Goal: Task Accomplishment & Management: Manage account settings

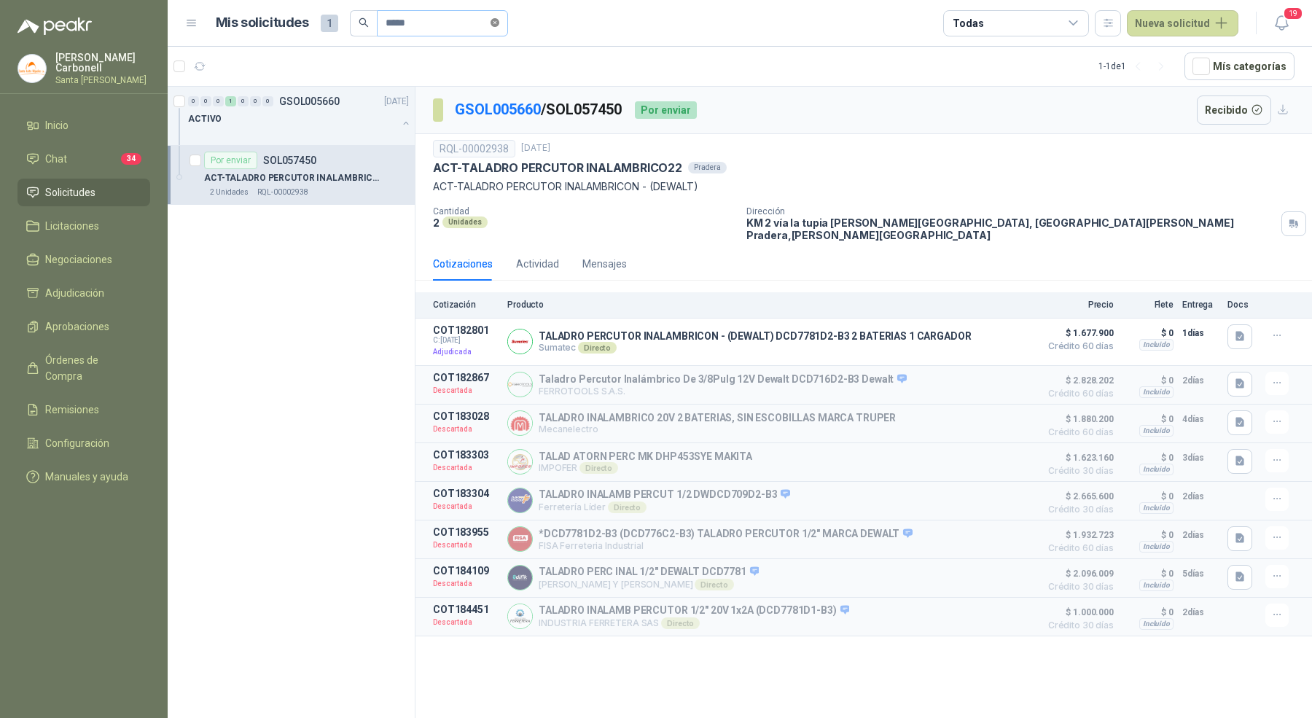
click at [498, 26] on icon "close-circle" at bounding box center [495, 22] width 9 height 9
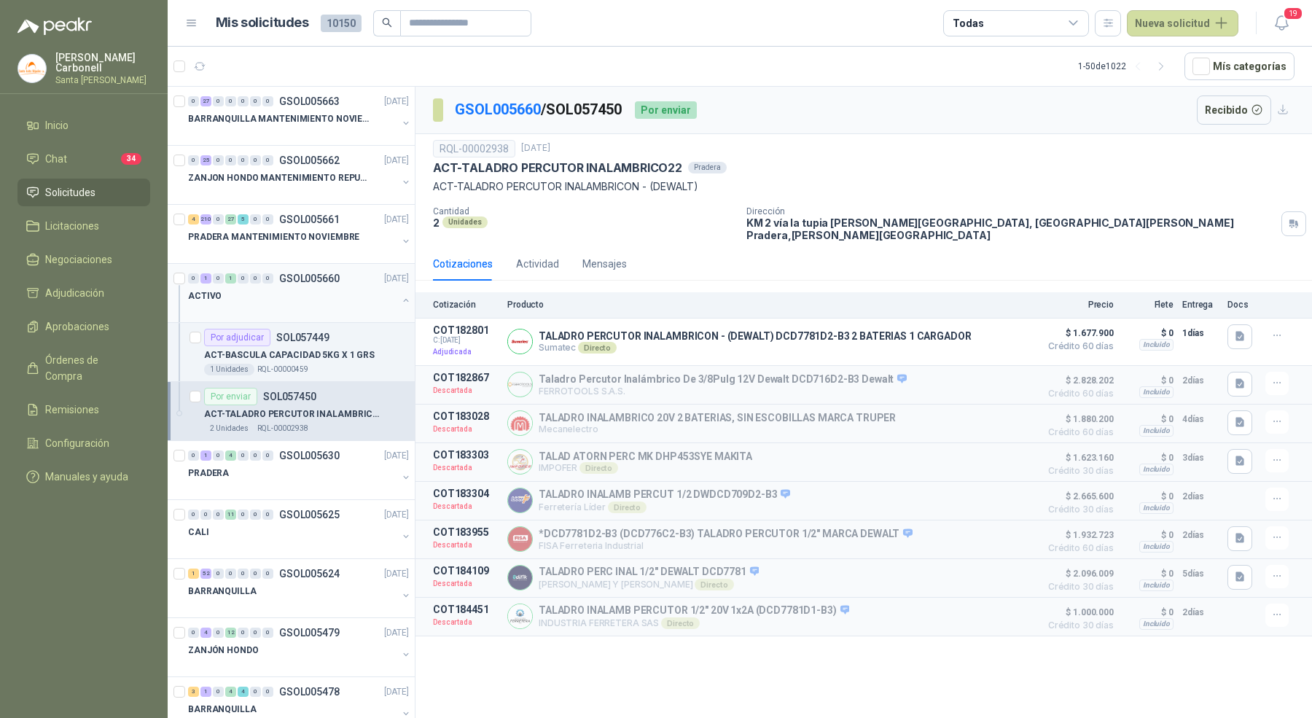
click at [400, 299] on button "button" at bounding box center [406, 300] width 12 height 12
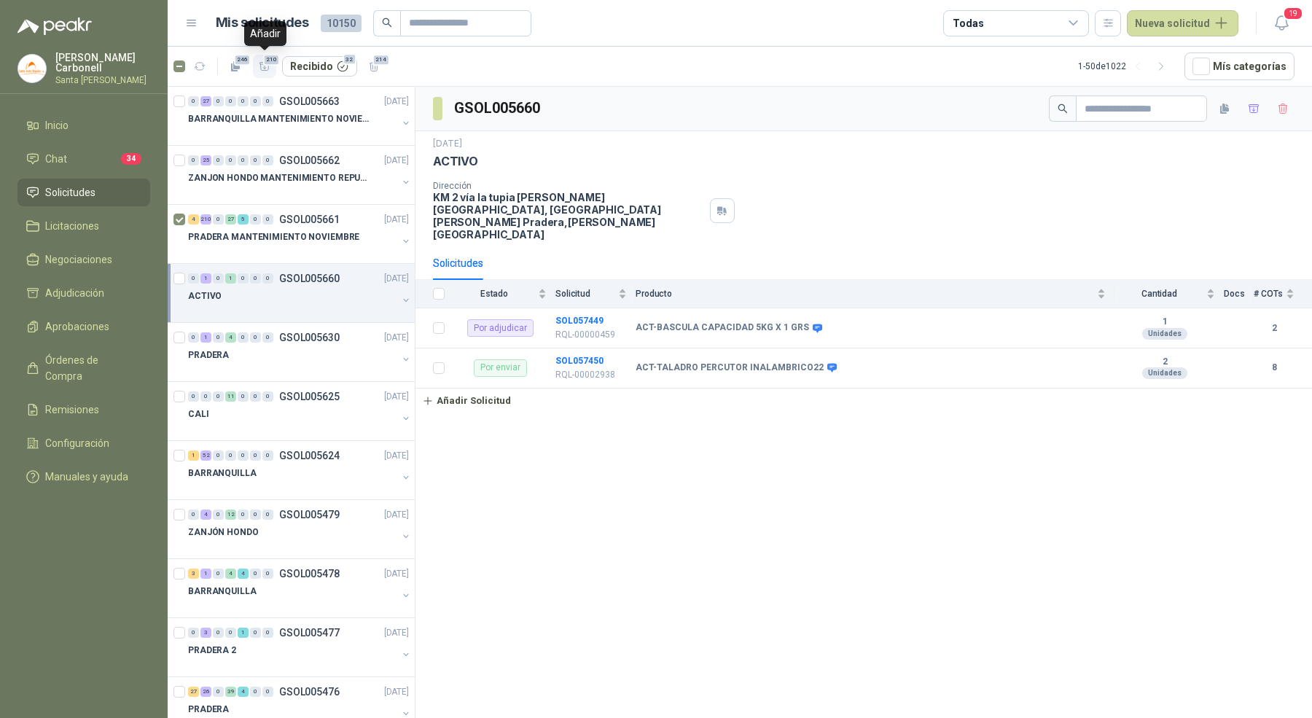
click at [263, 69] on icon "button" at bounding box center [265, 66] width 12 height 12
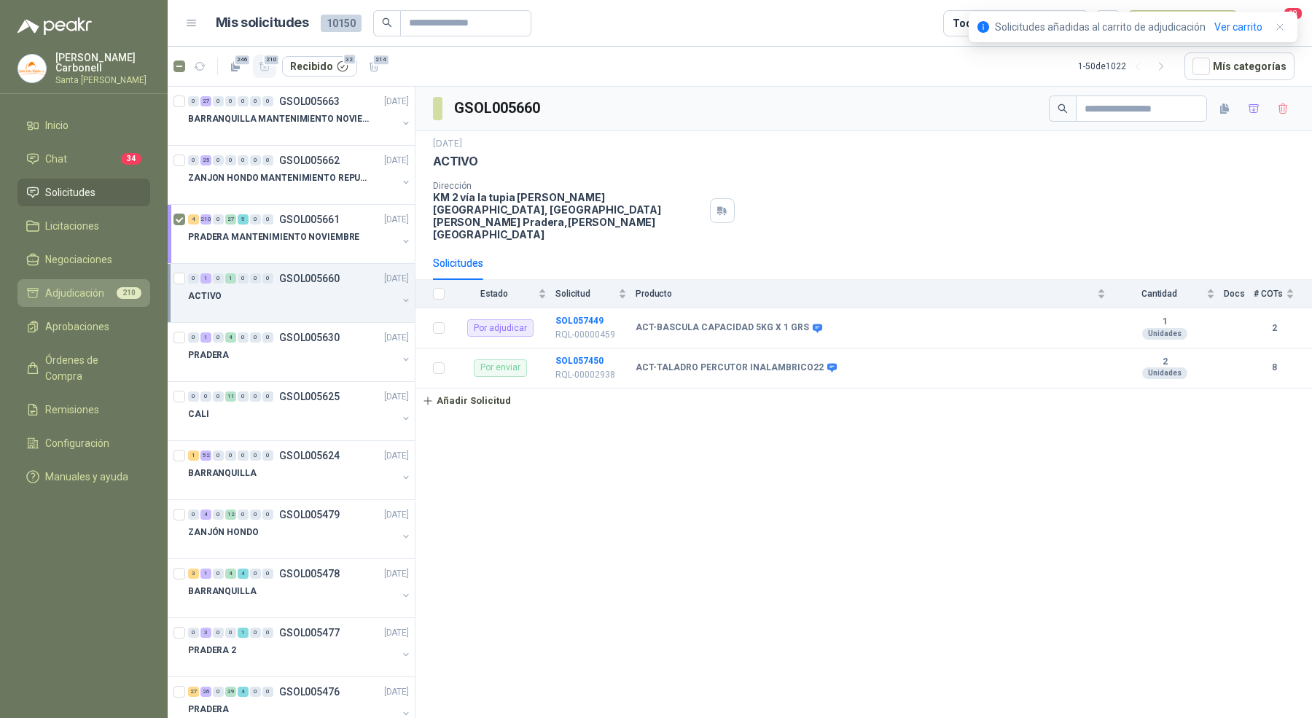
click at [105, 292] on li "Adjudicación 210" at bounding box center [83, 293] width 115 height 16
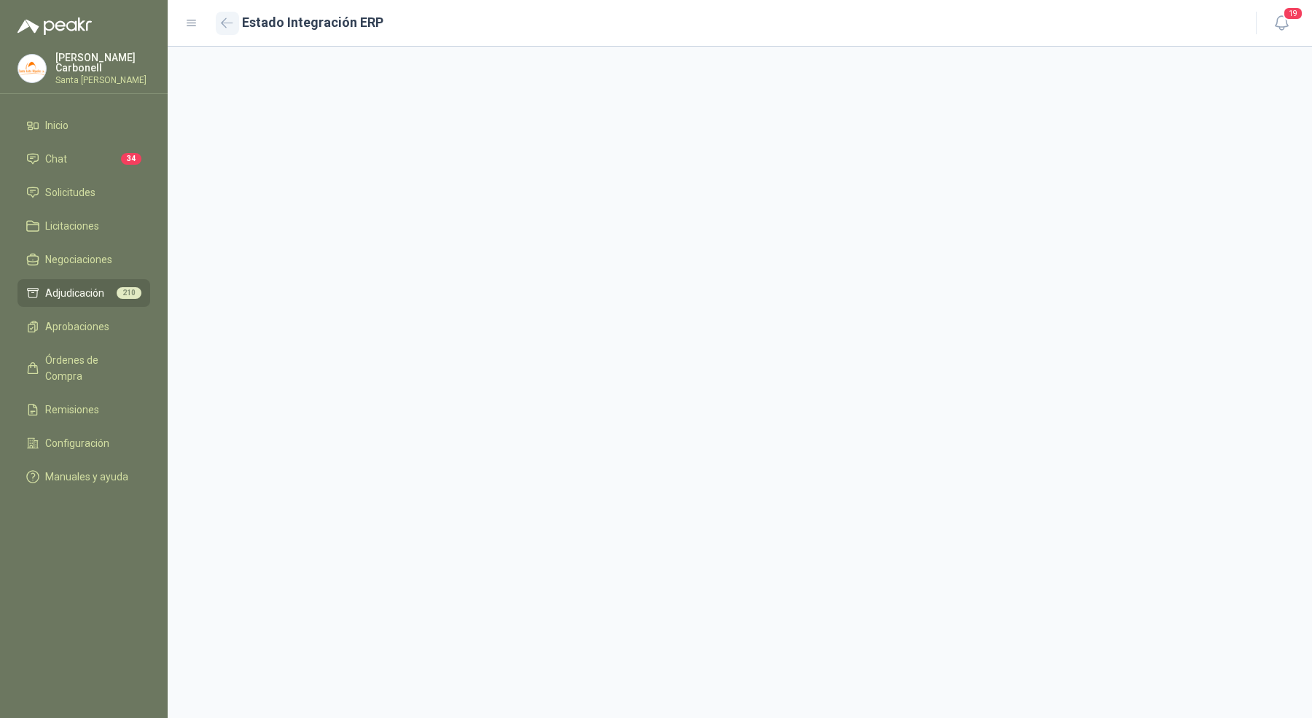
click at [228, 27] on icon "button" at bounding box center [227, 22] width 12 height 11
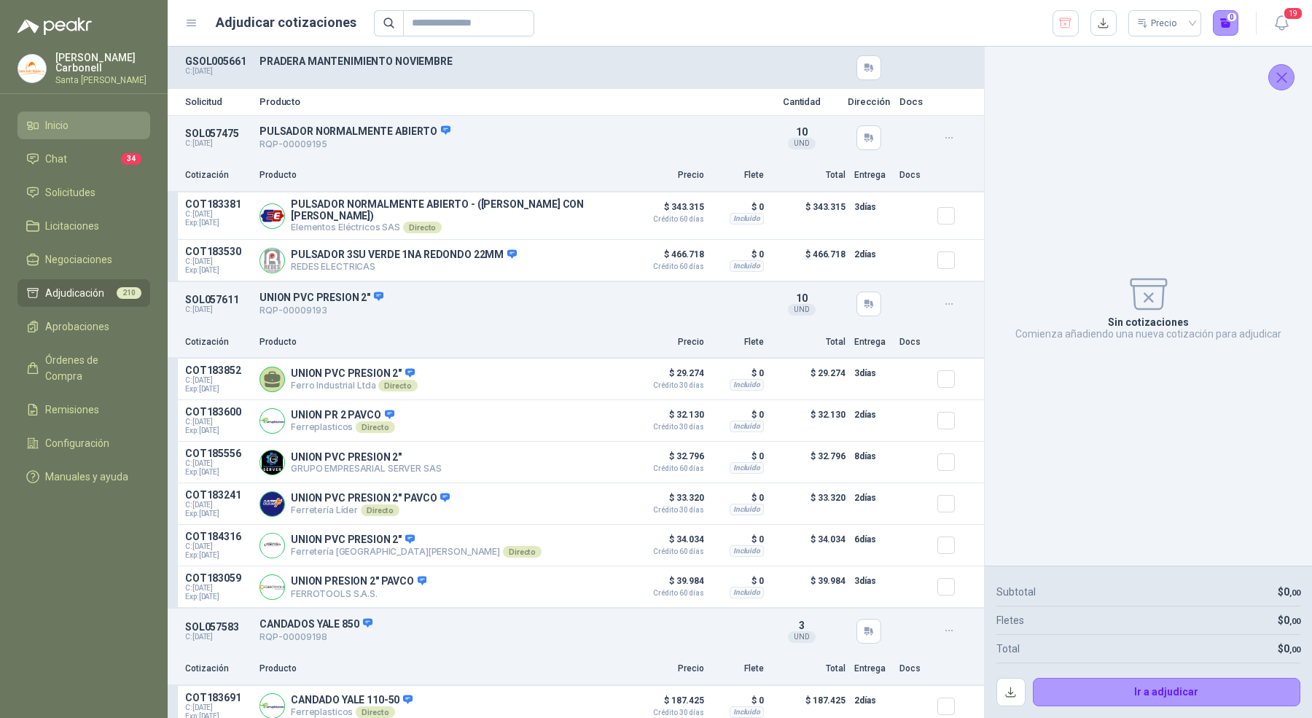
click at [94, 120] on li "Inicio" at bounding box center [83, 125] width 115 height 16
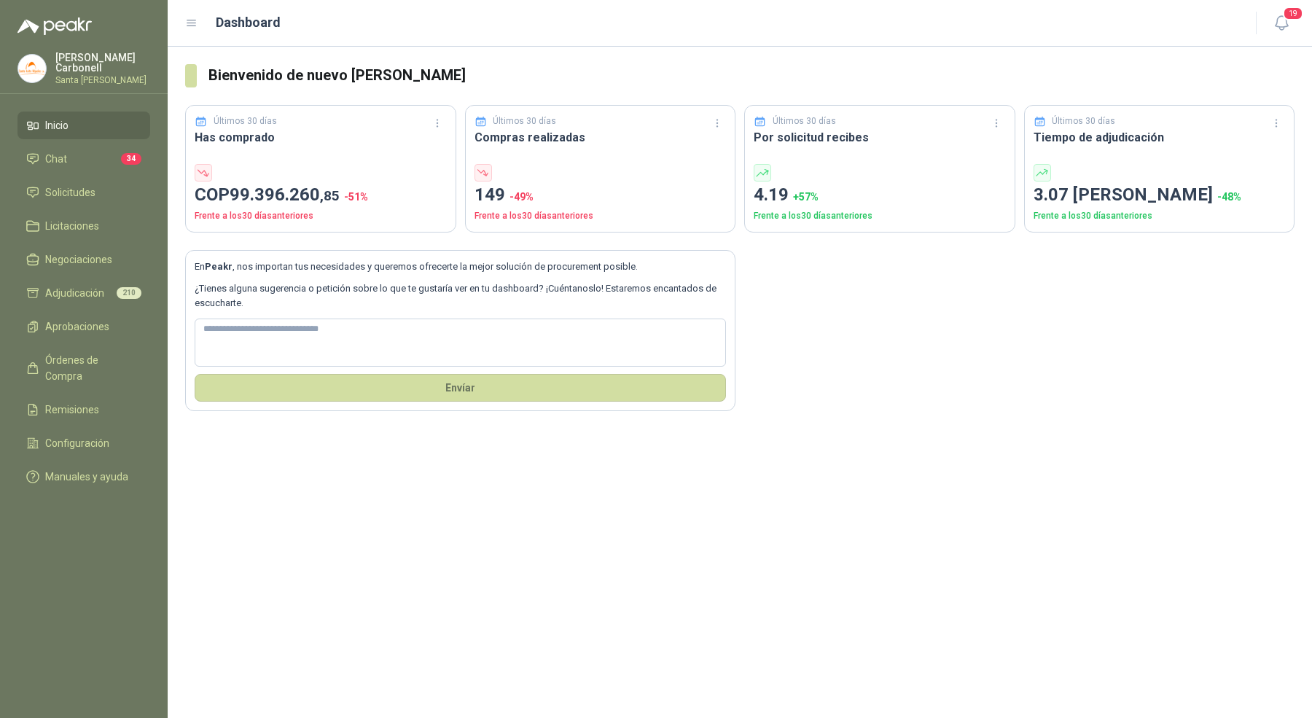
click at [74, 58] on p "[PERSON_NAME]" at bounding box center [102, 62] width 95 height 20
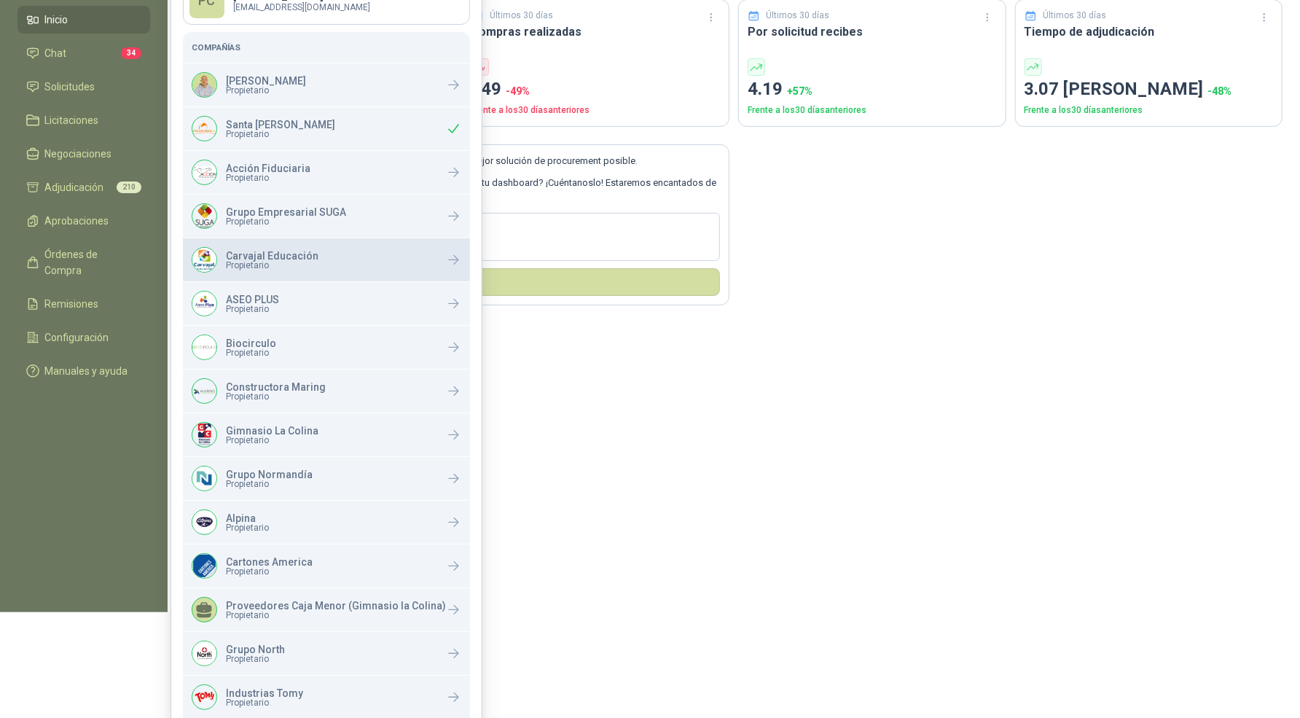
scroll to position [125, 0]
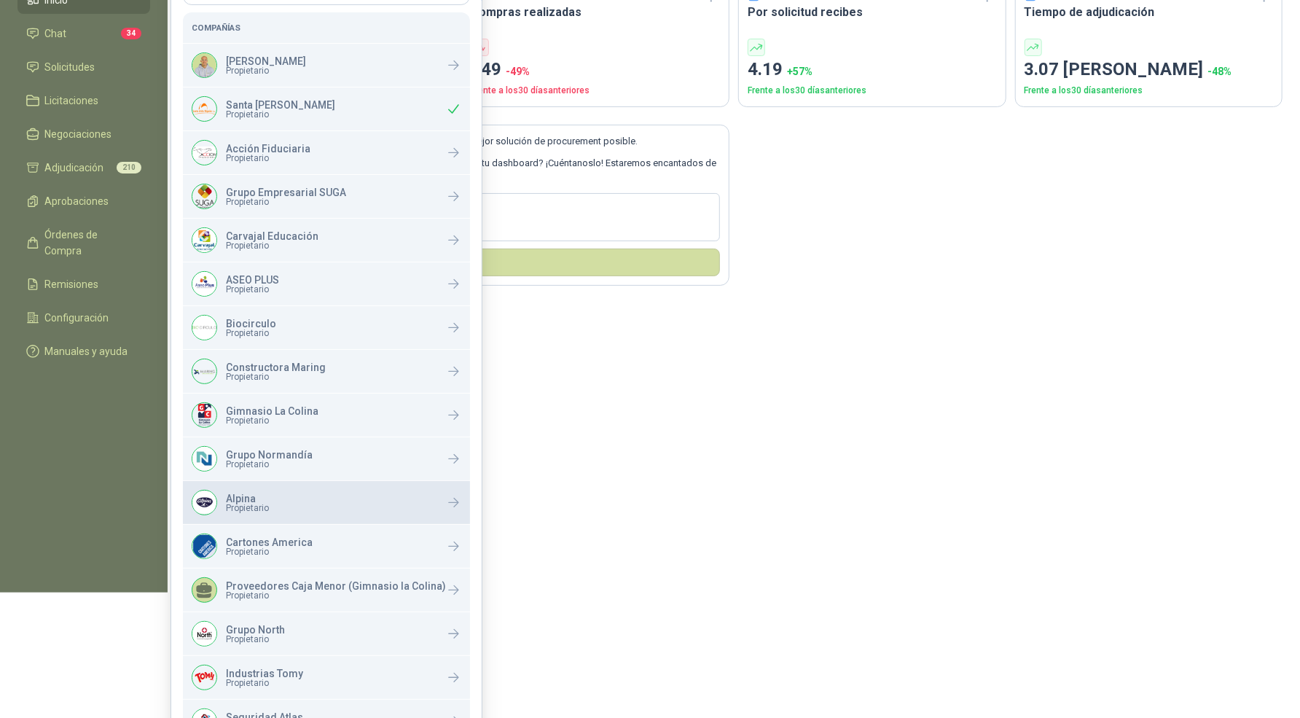
click at [282, 488] on div "Alpina Propietario" at bounding box center [326, 502] width 287 height 43
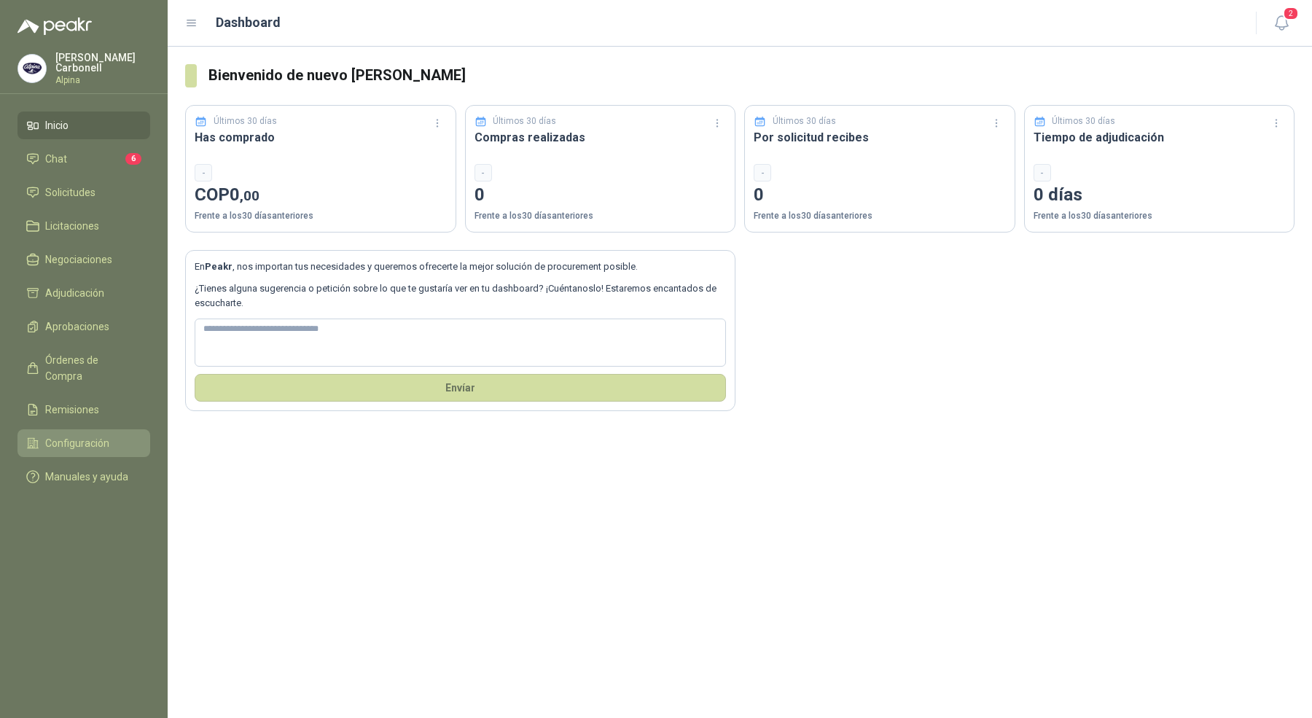
click at [82, 435] on span "Configuración" at bounding box center [77, 443] width 64 height 16
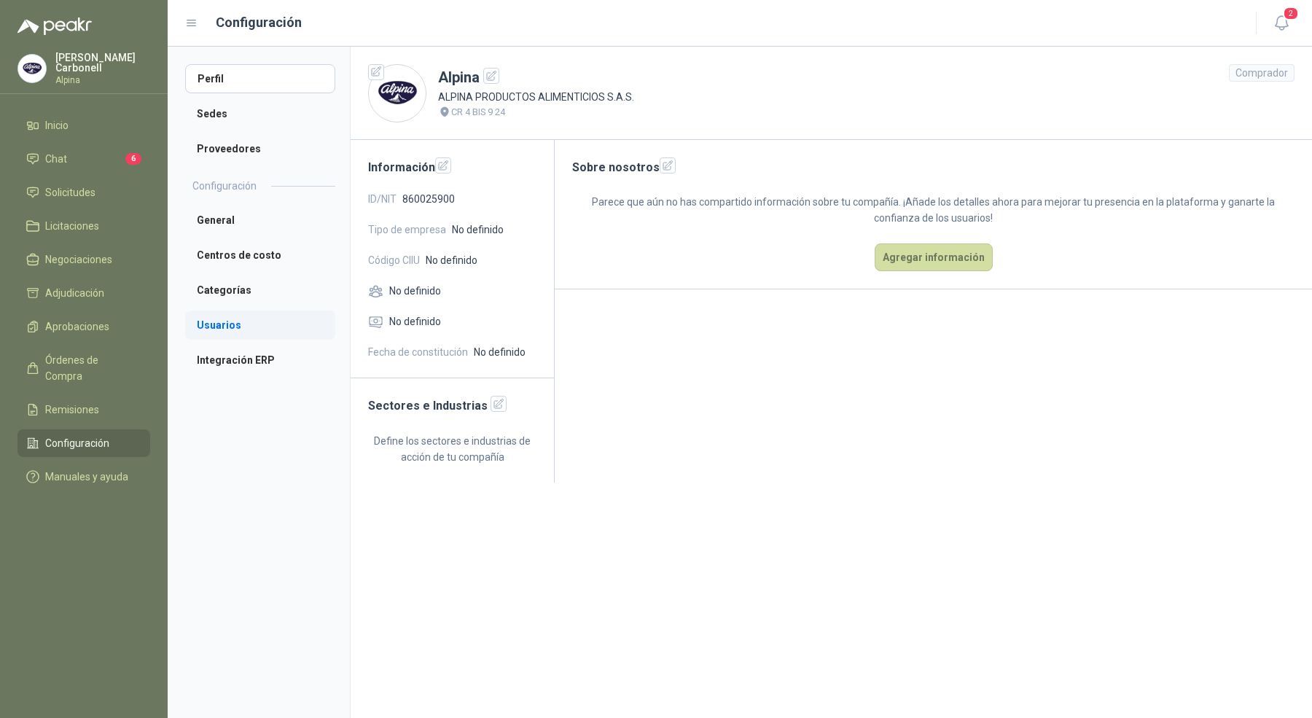
click at [243, 327] on li "Usuarios" at bounding box center [260, 325] width 150 height 29
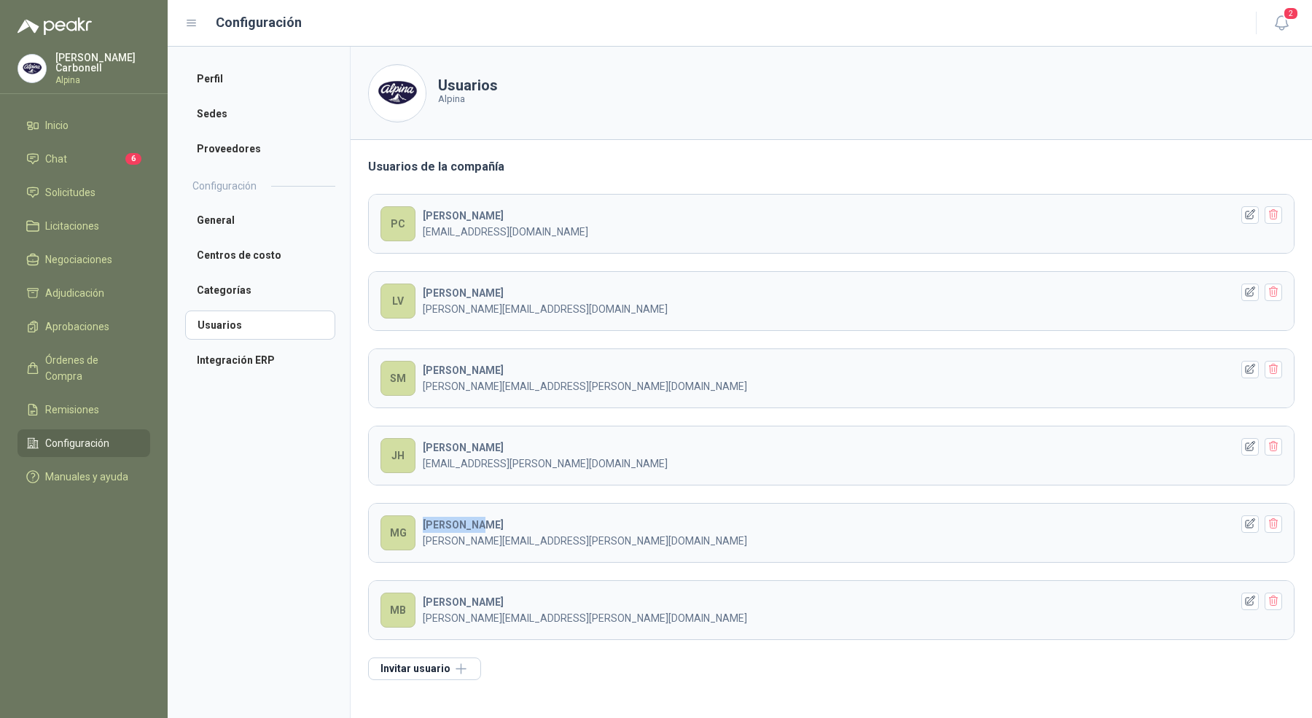
drag, startPoint x: 422, startPoint y: 520, endPoint x: 527, endPoint y: 523, distance: 105.0
click at [527, 523] on div "MAURICIO G [EMAIL_ADDRESS][PERSON_NAME][DOMAIN_NAME]" at bounding box center [827, 533] width 808 height 32
click at [468, 525] on b "[PERSON_NAME]" at bounding box center [463, 525] width 81 height 12
click at [1249, 522] on icon "button" at bounding box center [1250, 524] width 12 height 12
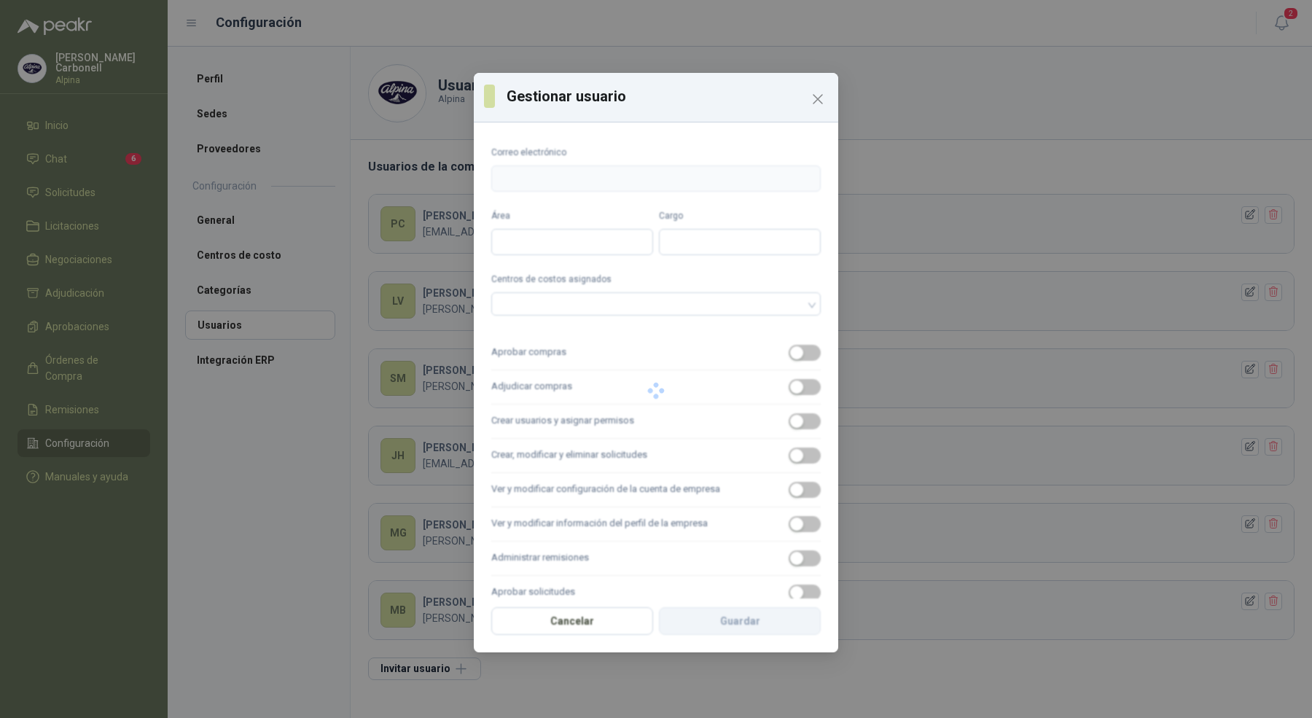
type input "**********"
click at [819, 95] on icon "Close" at bounding box center [817, 98] width 17 height 17
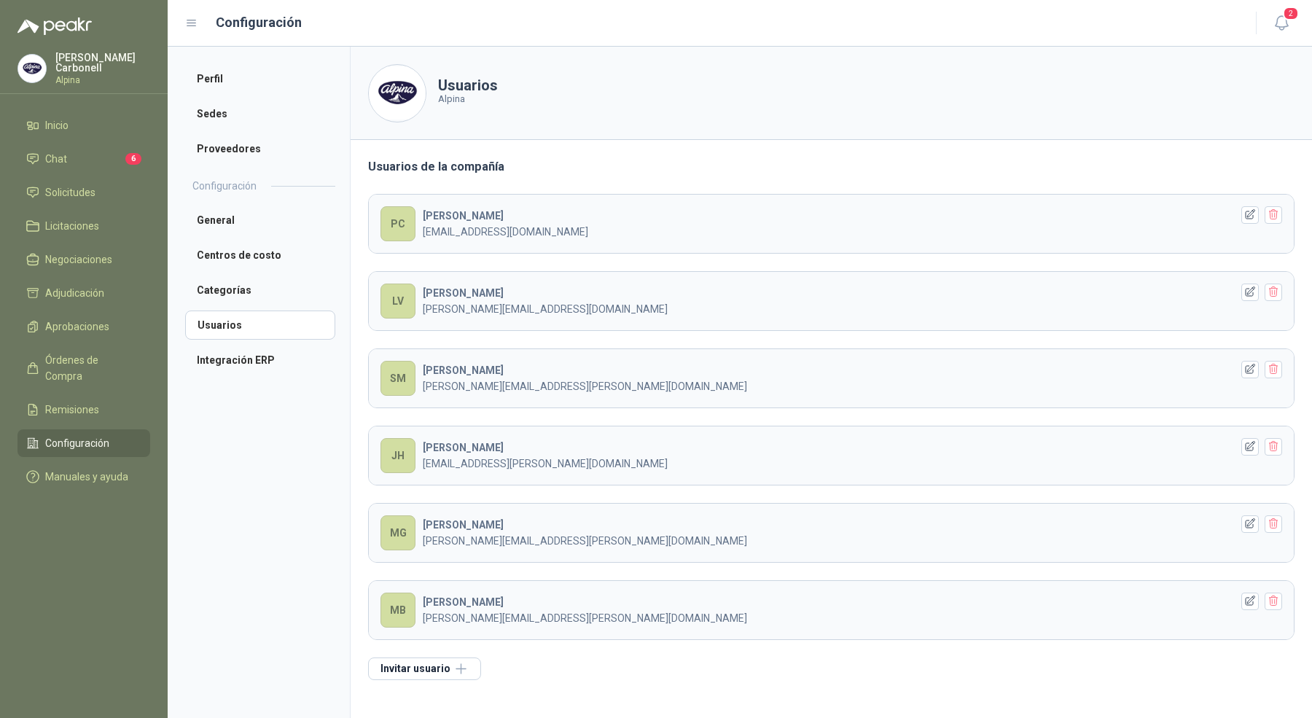
click at [462, 521] on b "MAURICIO G" at bounding box center [463, 525] width 81 height 12
click at [59, 63] on p "[PERSON_NAME]" at bounding box center [102, 62] width 95 height 20
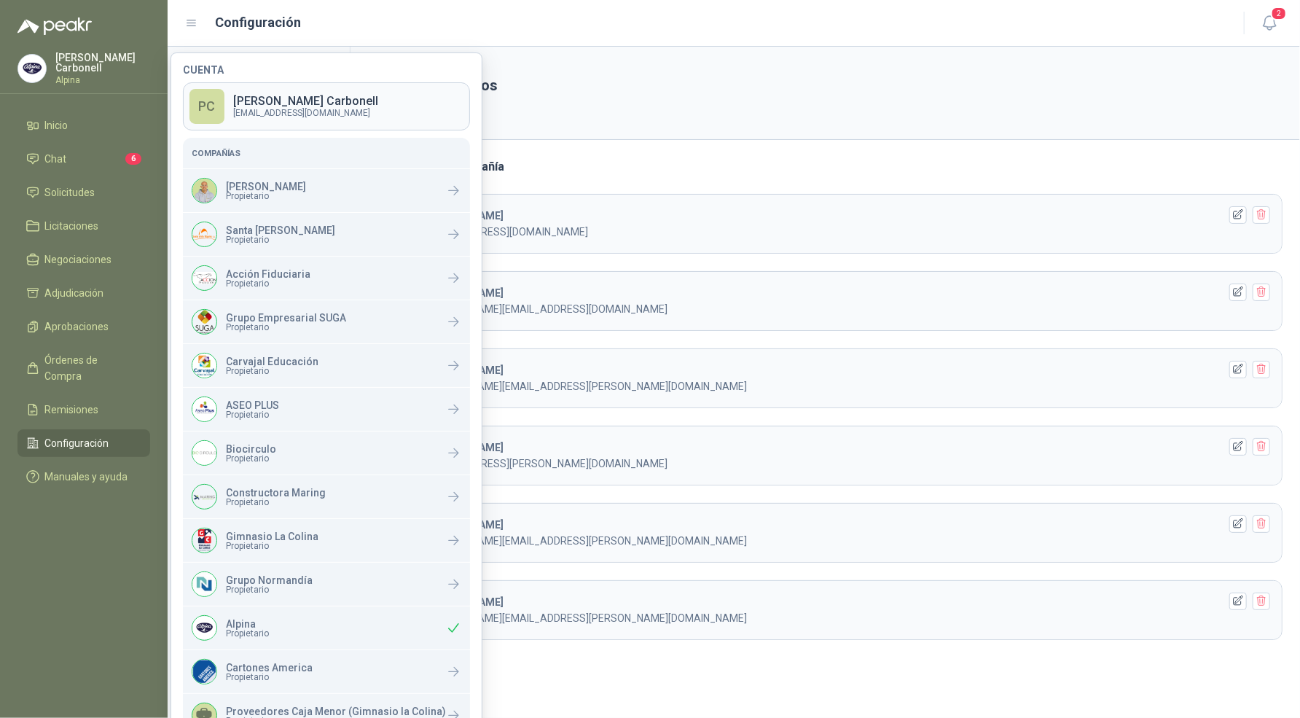
click at [267, 109] on p "[EMAIL_ADDRESS][DOMAIN_NAME]" at bounding box center [305, 113] width 145 height 9
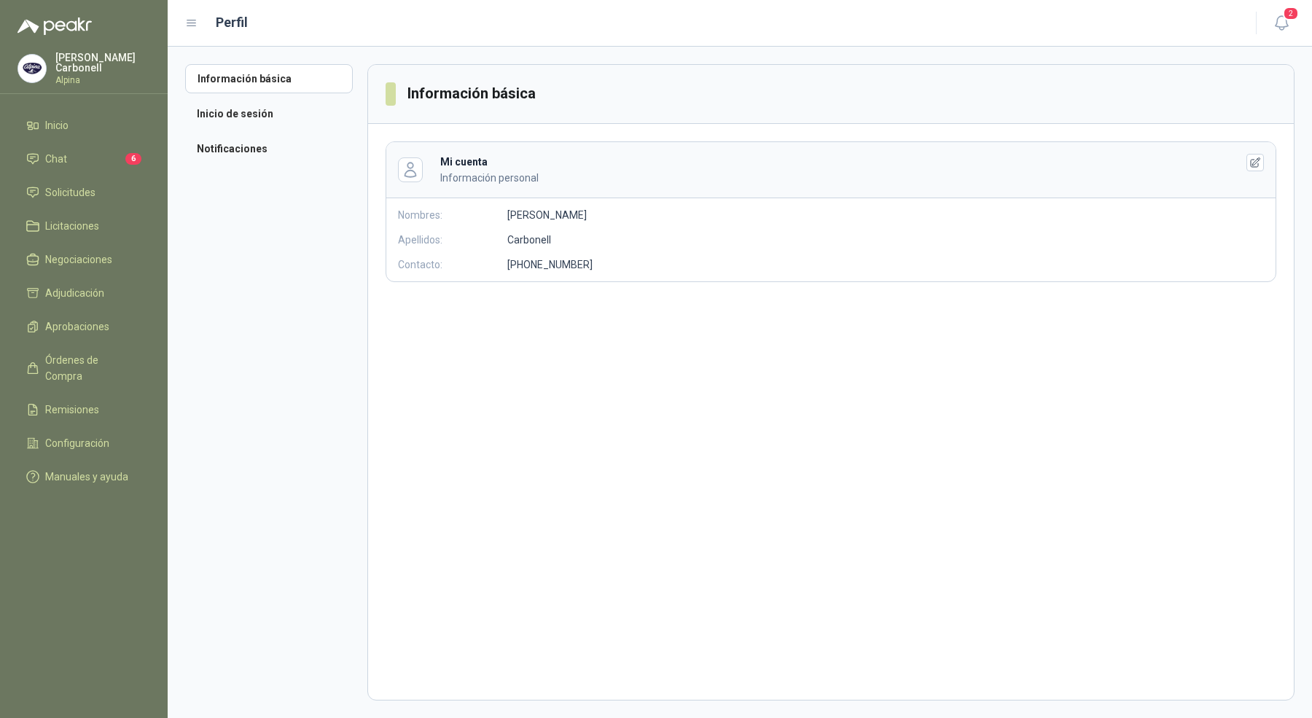
click at [98, 76] on p "Alpina" at bounding box center [102, 80] width 95 height 9
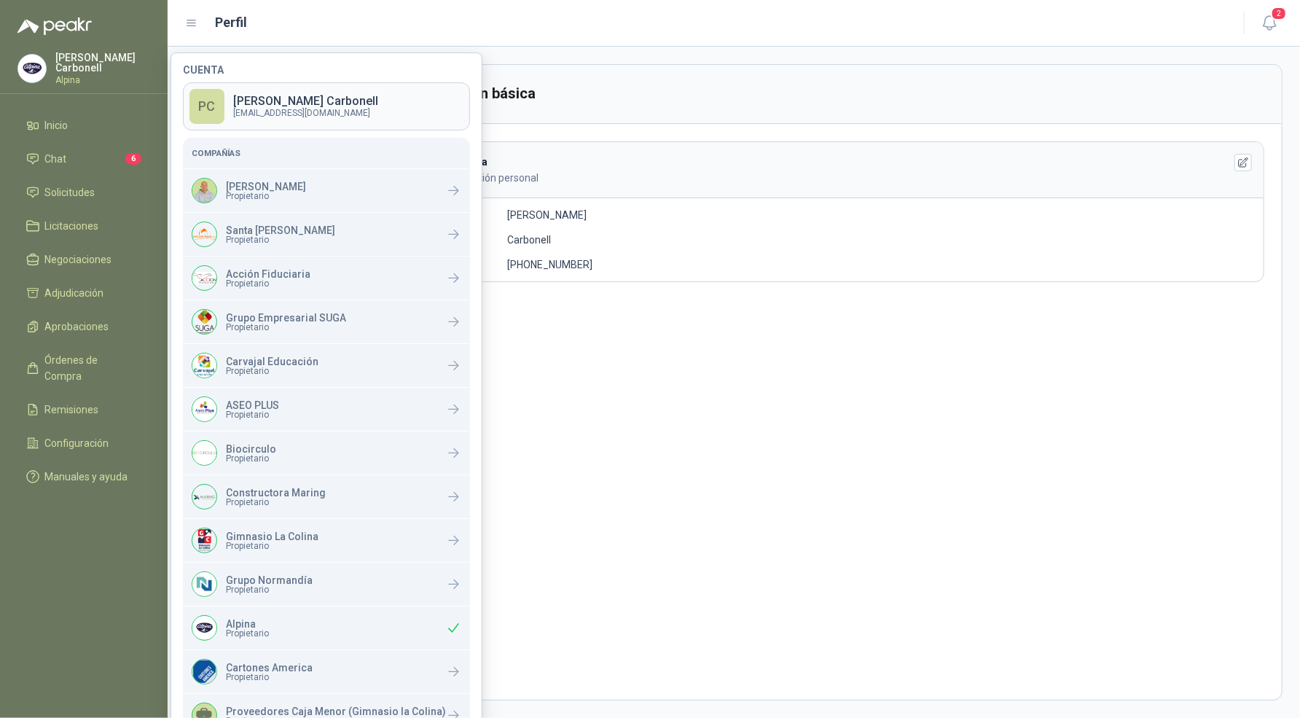
click at [325, 112] on p "[EMAIL_ADDRESS][DOMAIN_NAME]" at bounding box center [305, 113] width 145 height 9
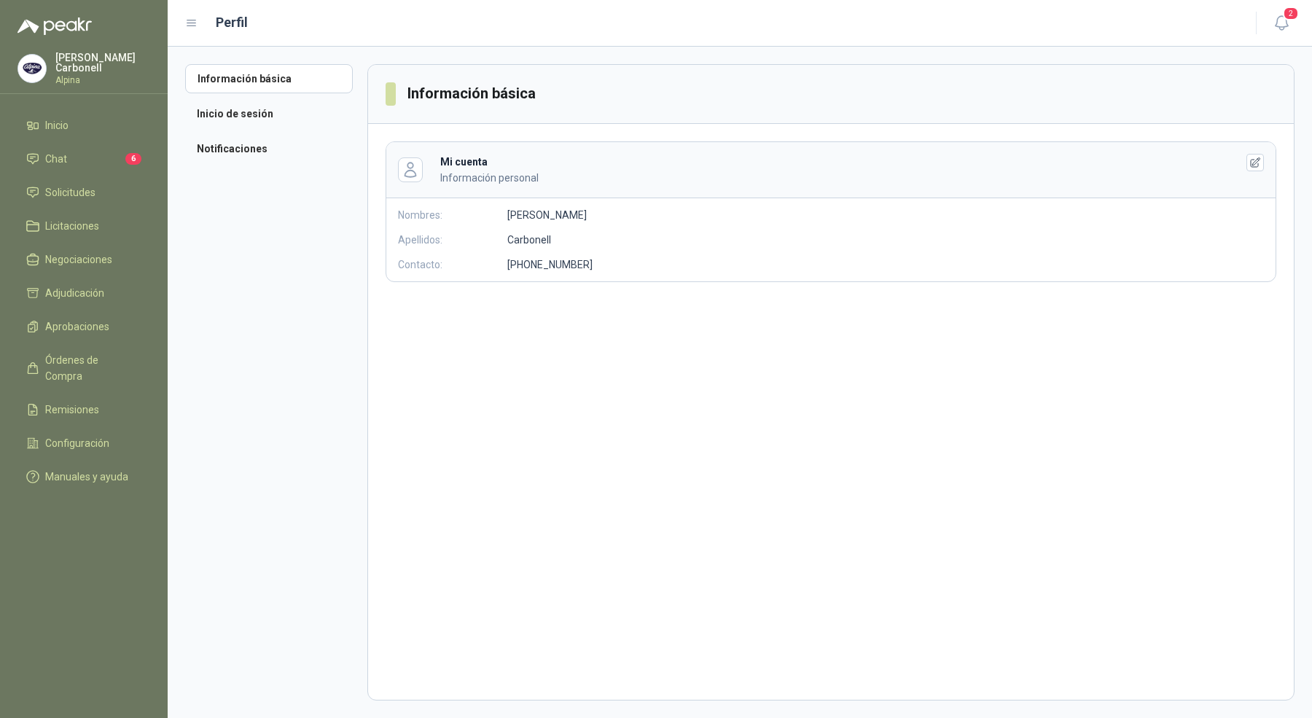
click at [113, 76] on p "Alpina" at bounding box center [102, 80] width 95 height 9
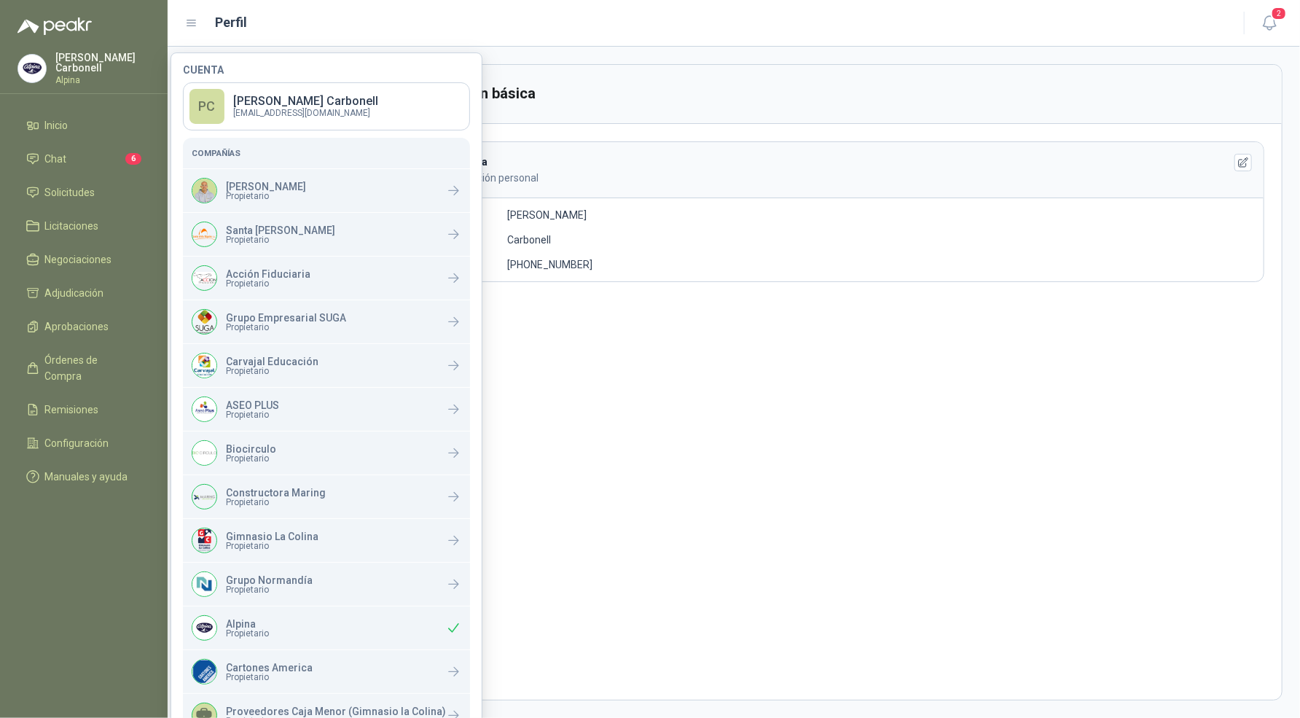
click at [550, 254] on div "Nombres: Pablo Apellidos: Carbonell Contacto: +57 3135589402" at bounding box center [543, 240] width 315 height 66
